Goal: Navigation & Orientation: Find specific page/section

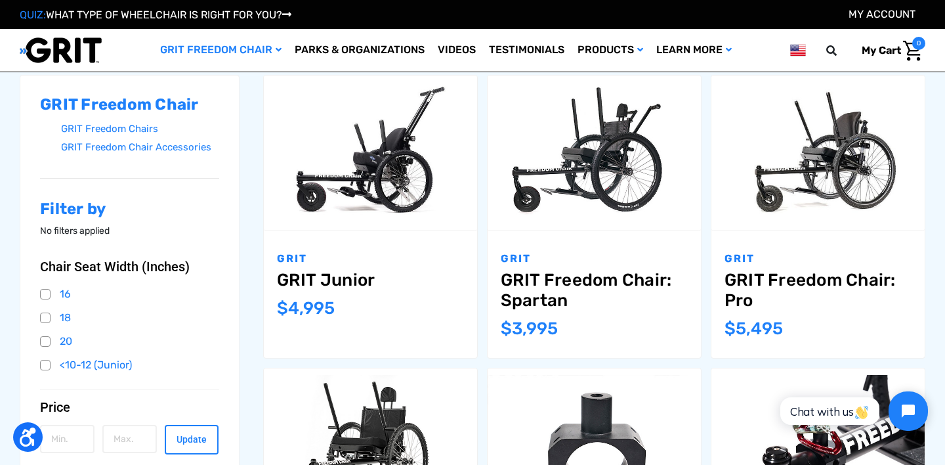
click at [465, 49] on link "Videos" at bounding box center [456, 50] width 51 height 43
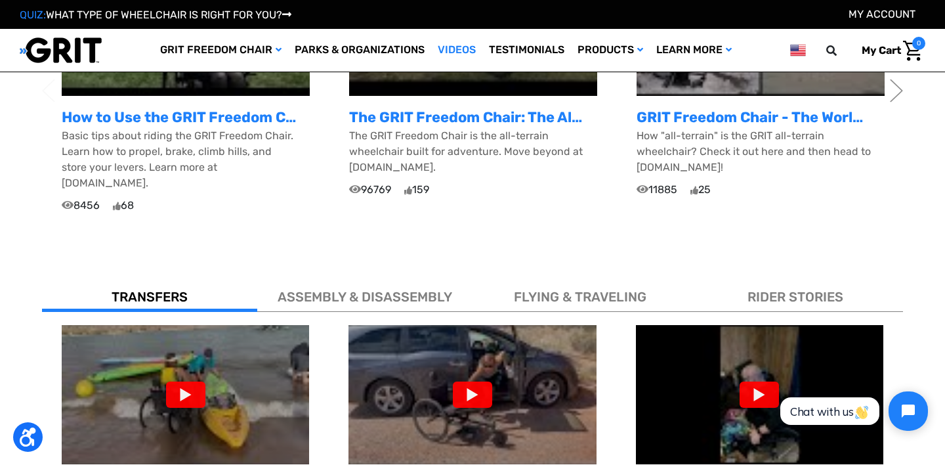
scroll to position [591, 0]
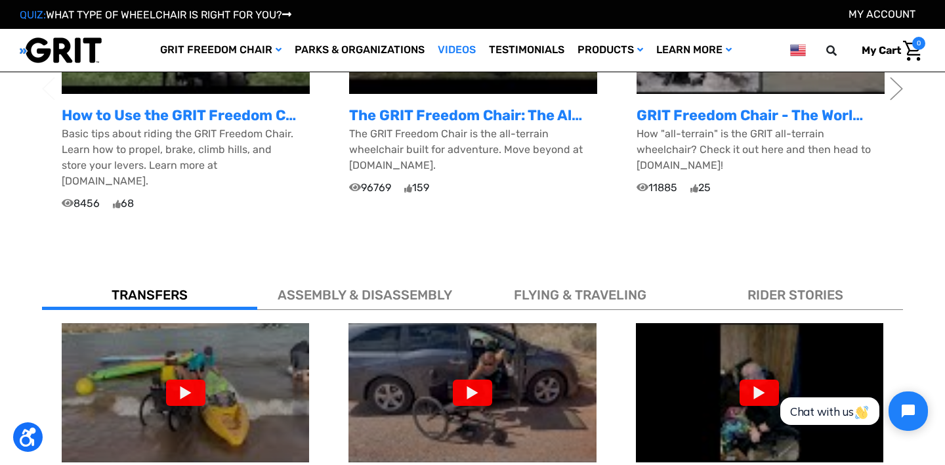
click at [613, 287] on span "FLYING & TRAVELING" at bounding box center [580, 295] width 133 height 16
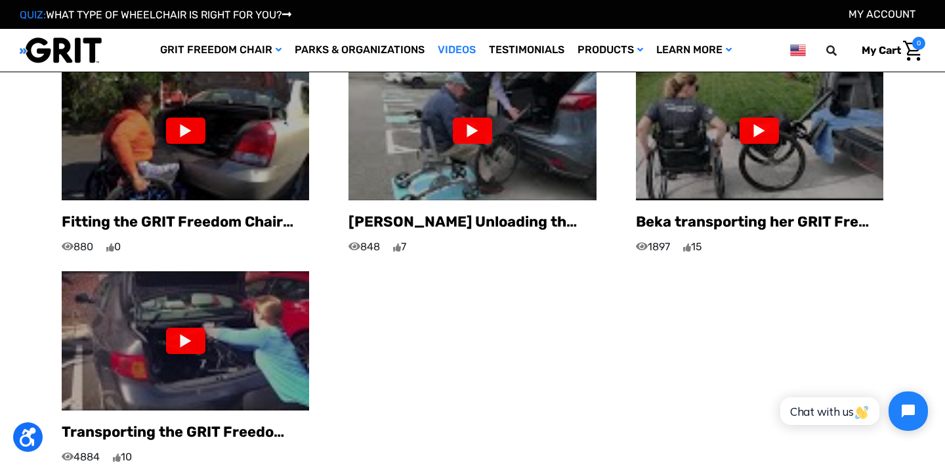
scroll to position [875, 0]
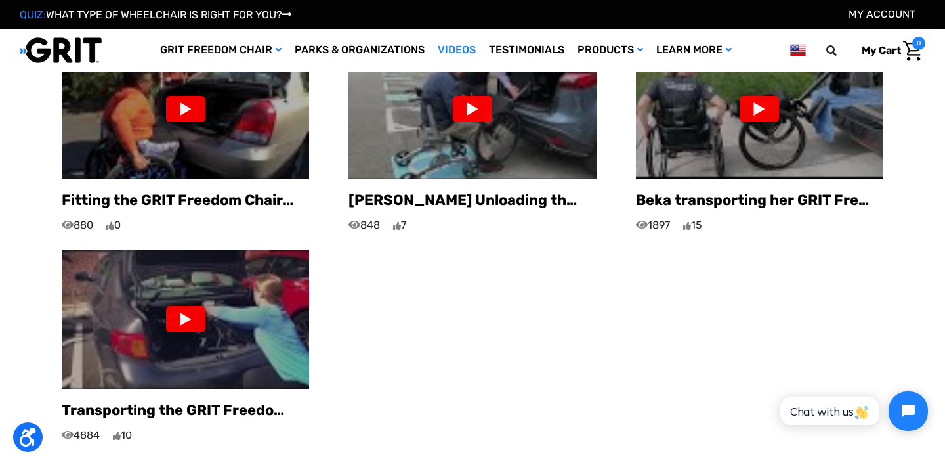
click at [263, 292] on img at bounding box center [185, 319] width 247 height 186
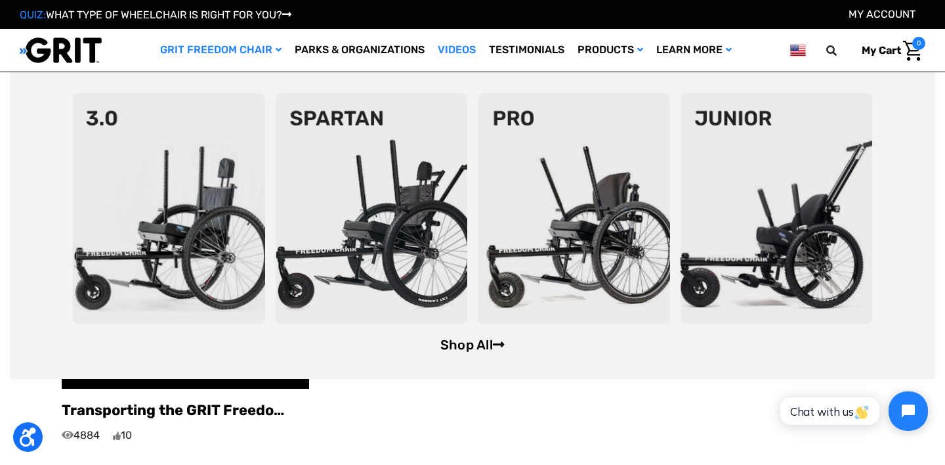
click at [469, 343] on link "Shop All" at bounding box center [472, 345] width 64 height 16
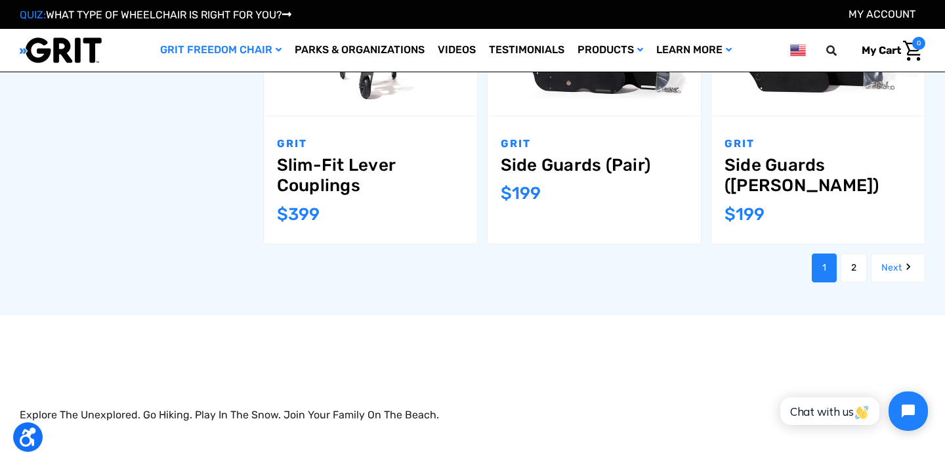
scroll to position [1508, 0]
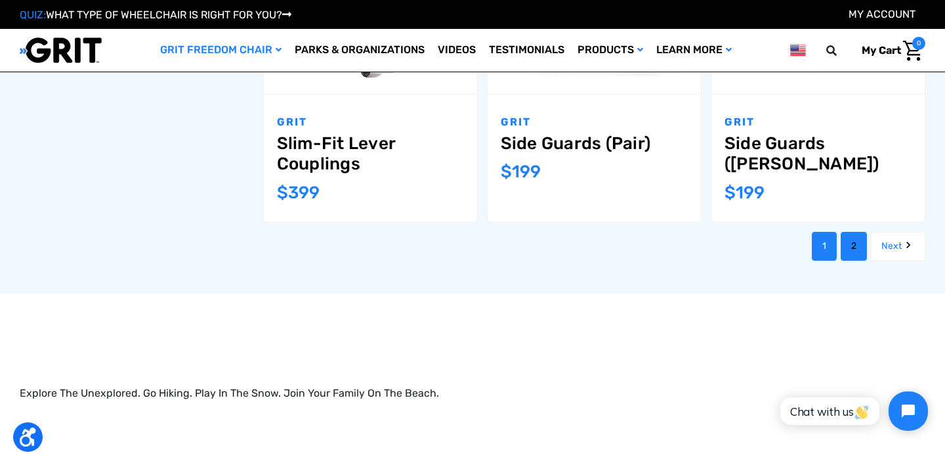
click at [854, 250] on link "2" at bounding box center [854, 246] width 26 height 29
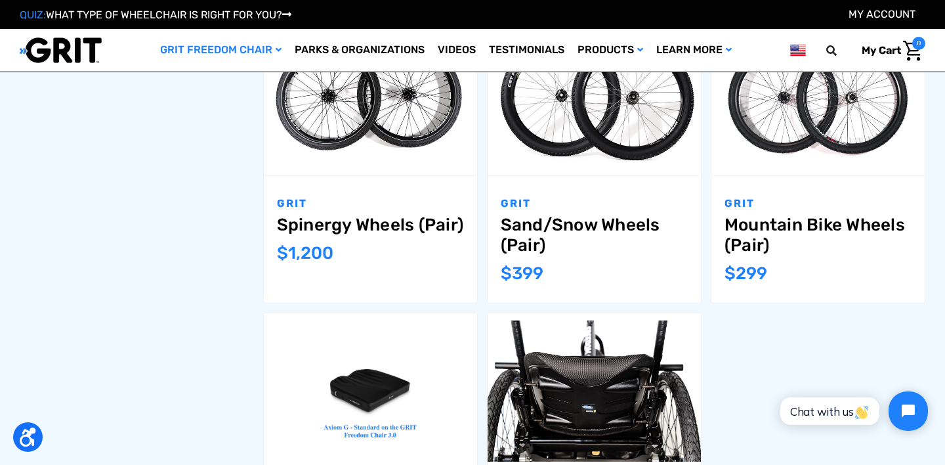
scroll to position [1138, 0]
